Goal: Navigation & Orientation: Find specific page/section

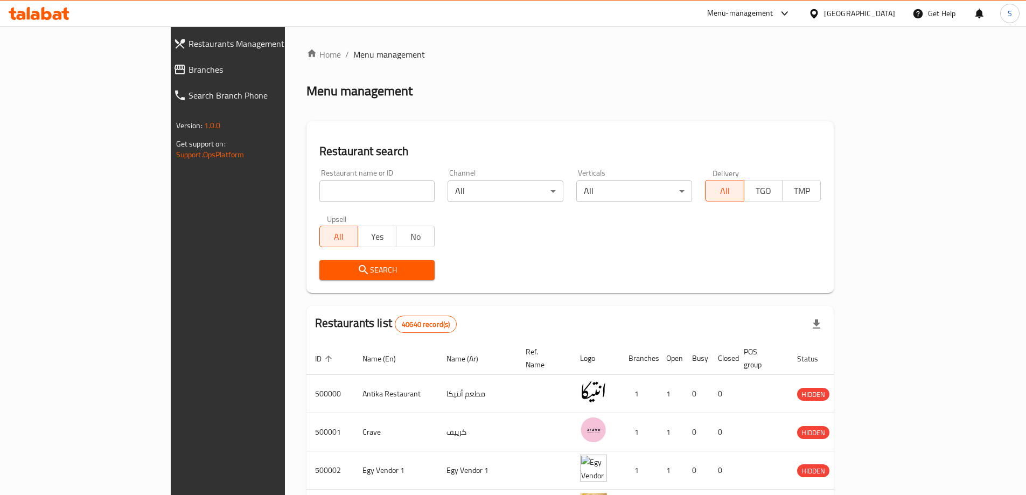
click at [165, 78] on link "Branches" at bounding box center [253, 70] width 177 height 26
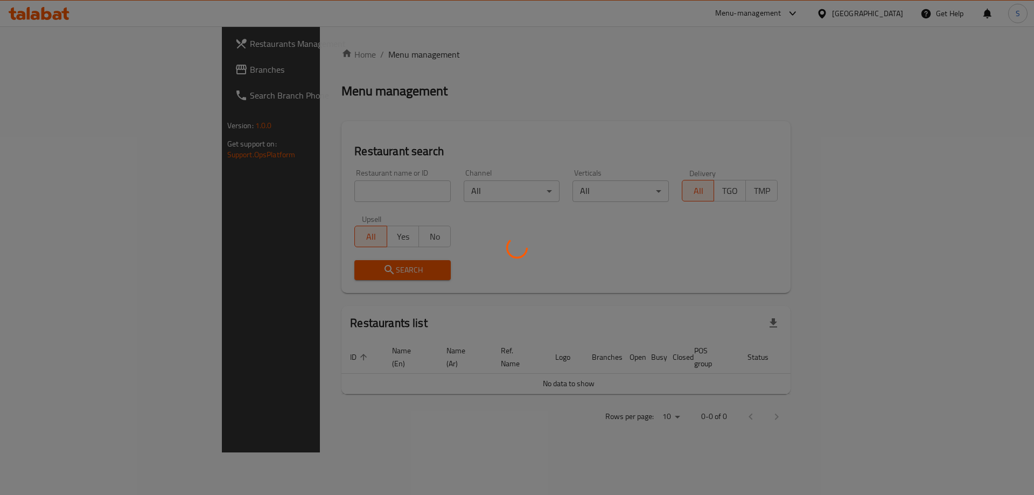
click at [809, 11] on div at bounding box center [517, 247] width 1034 height 495
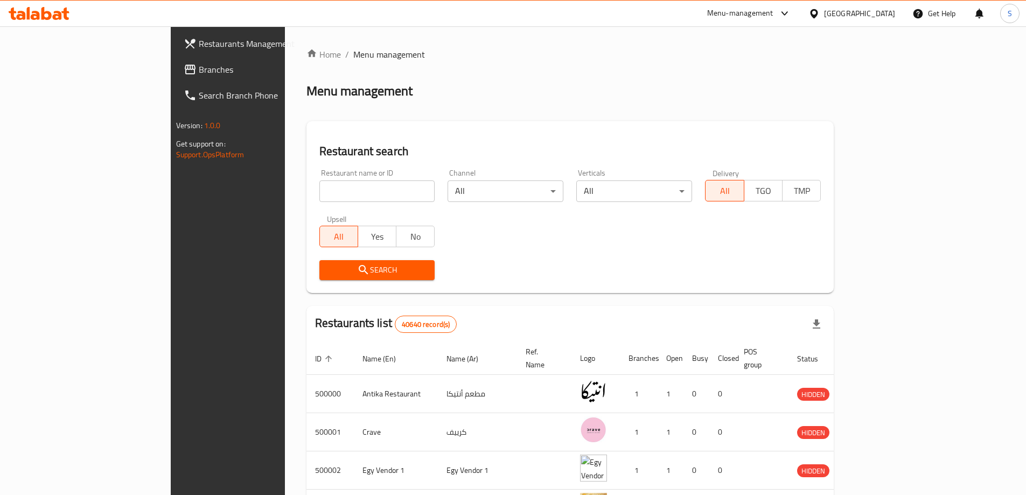
click at [773, 19] on div "Menu-management" at bounding box center [740, 13] width 66 height 13
click at [742, 99] on div "Restaurant-Management" at bounding box center [733, 94] width 85 height 12
